Goal: Browse casually

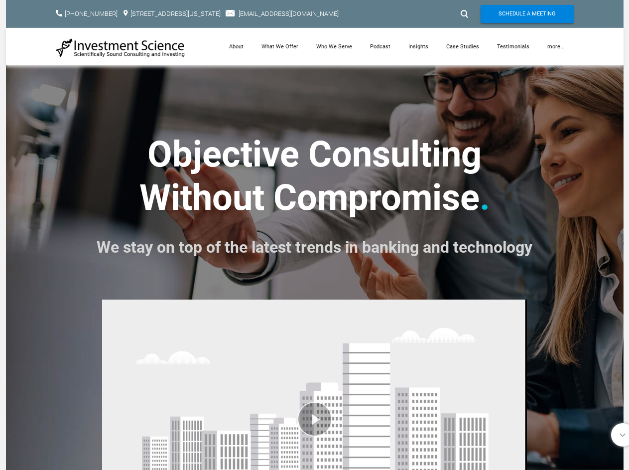
click at [314, 235] on strong ". We stay on top of the latest trends in banking and technology" at bounding box center [315, 218] width 436 height 85
click at [463, 14] on div at bounding box center [463, 14] width 15 height 16
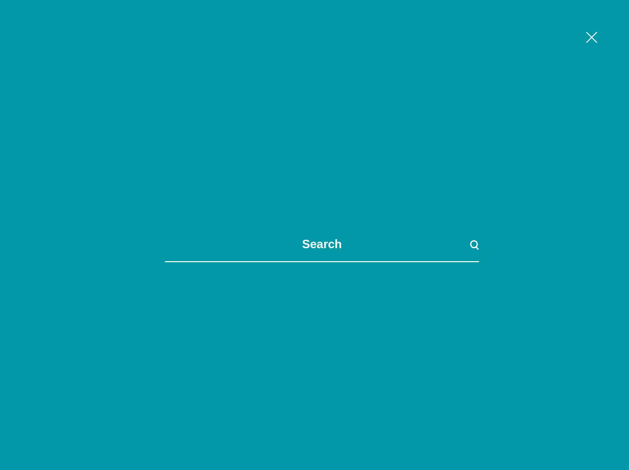
click at [556, 46] on link "more..." at bounding box center [555, 46] width 35 height 37
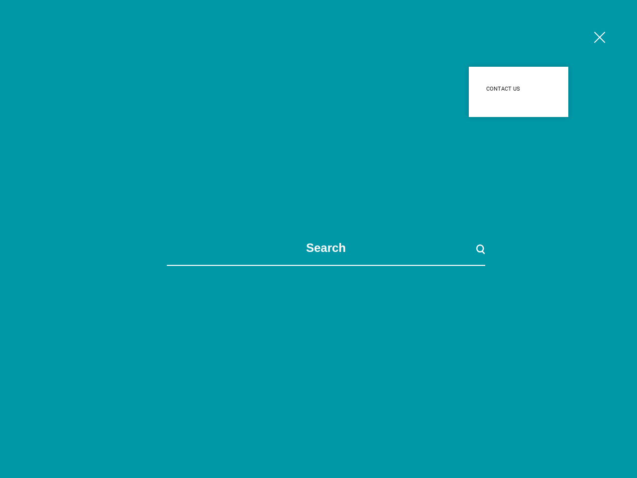
click at [314, 381] on span at bounding box center [325, 239] width 637 height 478
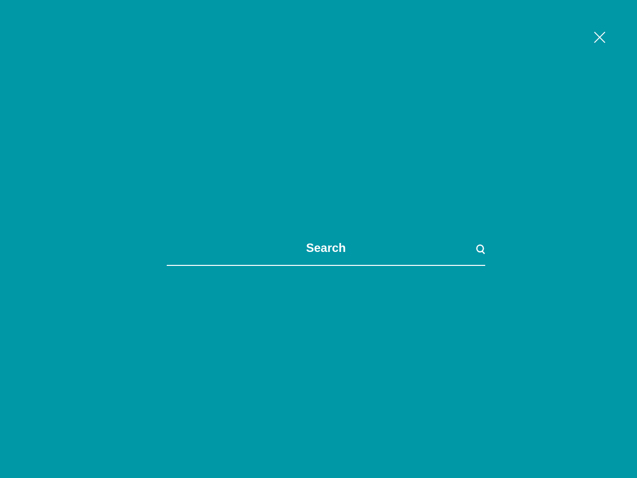
click at [314, 381] on span at bounding box center [325, 239] width 637 height 478
click at [617, 434] on span at bounding box center [325, 239] width 637 height 478
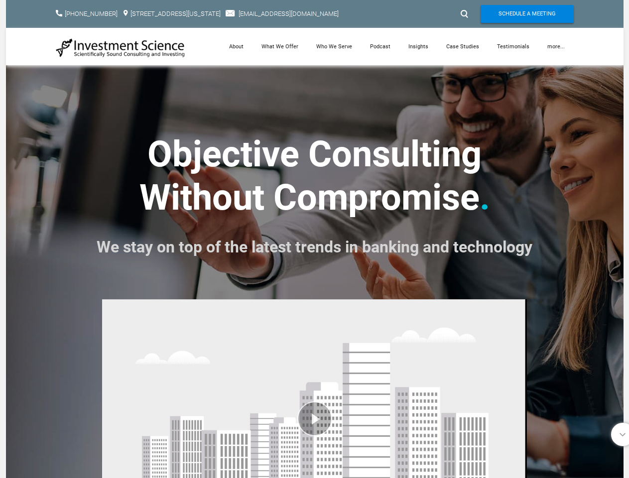
click at [314, 239] on font "We stay on top of the latest trends in banking and technology" at bounding box center [315, 247] width 436 height 19
click at [463, 14] on div at bounding box center [463, 14] width 15 height 16
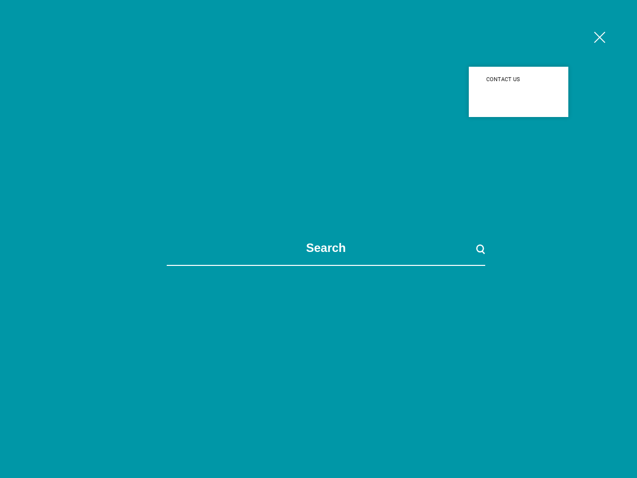
click at [556, 46] on div "​ [PHONE_NUMBER] [STREET_ADDRESS][US_STATE]​ [EMAIL_ADDRESS][DOMAIN_NAME] Sched…" at bounding box center [318, 32] width 617 height 65
click at [314, 385] on span at bounding box center [325, 239] width 637 height 478
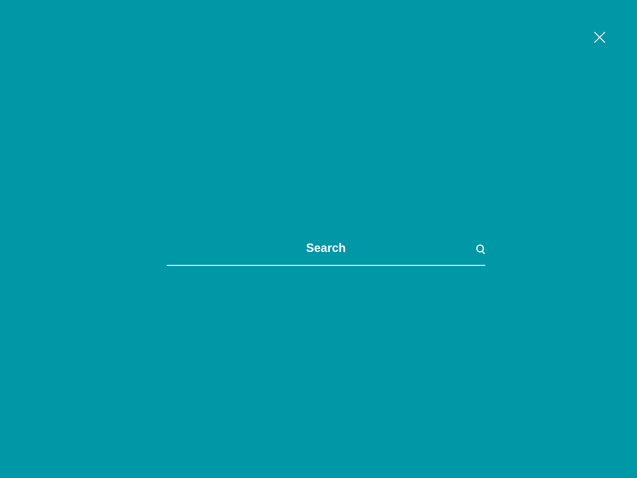
click at [314, 385] on span at bounding box center [325, 239] width 637 height 478
click at [617, 434] on span at bounding box center [325, 239] width 637 height 478
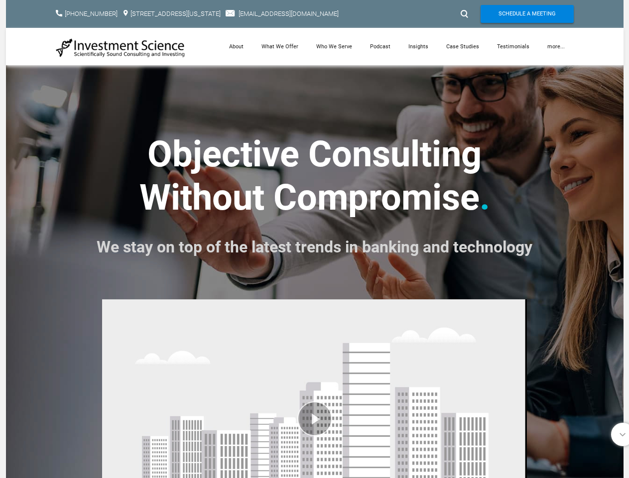
click at [314, 239] on font "We stay on top of the latest trends in banking and technology" at bounding box center [315, 247] width 436 height 19
click at [463, 14] on div at bounding box center [463, 14] width 15 height 16
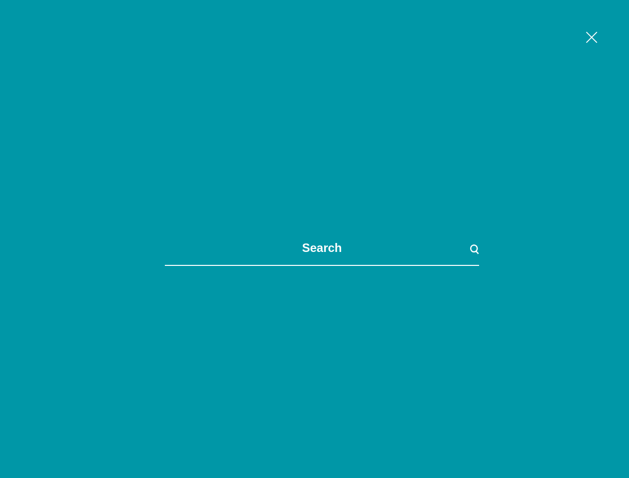
click at [556, 46] on link "more..." at bounding box center [555, 46] width 35 height 37
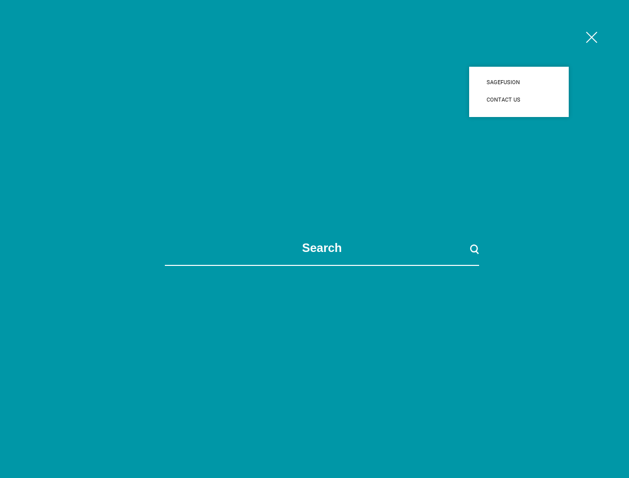
click at [314, 385] on span at bounding box center [321, 239] width 629 height 478
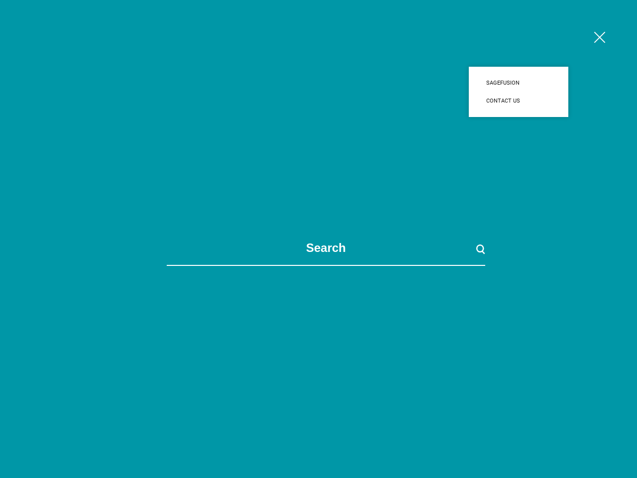
click at [314, 385] on span at bounding box center [325, 239] width 637 height 478
click at [617, 434] on span at bounding box center [325, 239] width 637 height 478
